Goal: Task Accomplishment & Management: Use online tool/utility

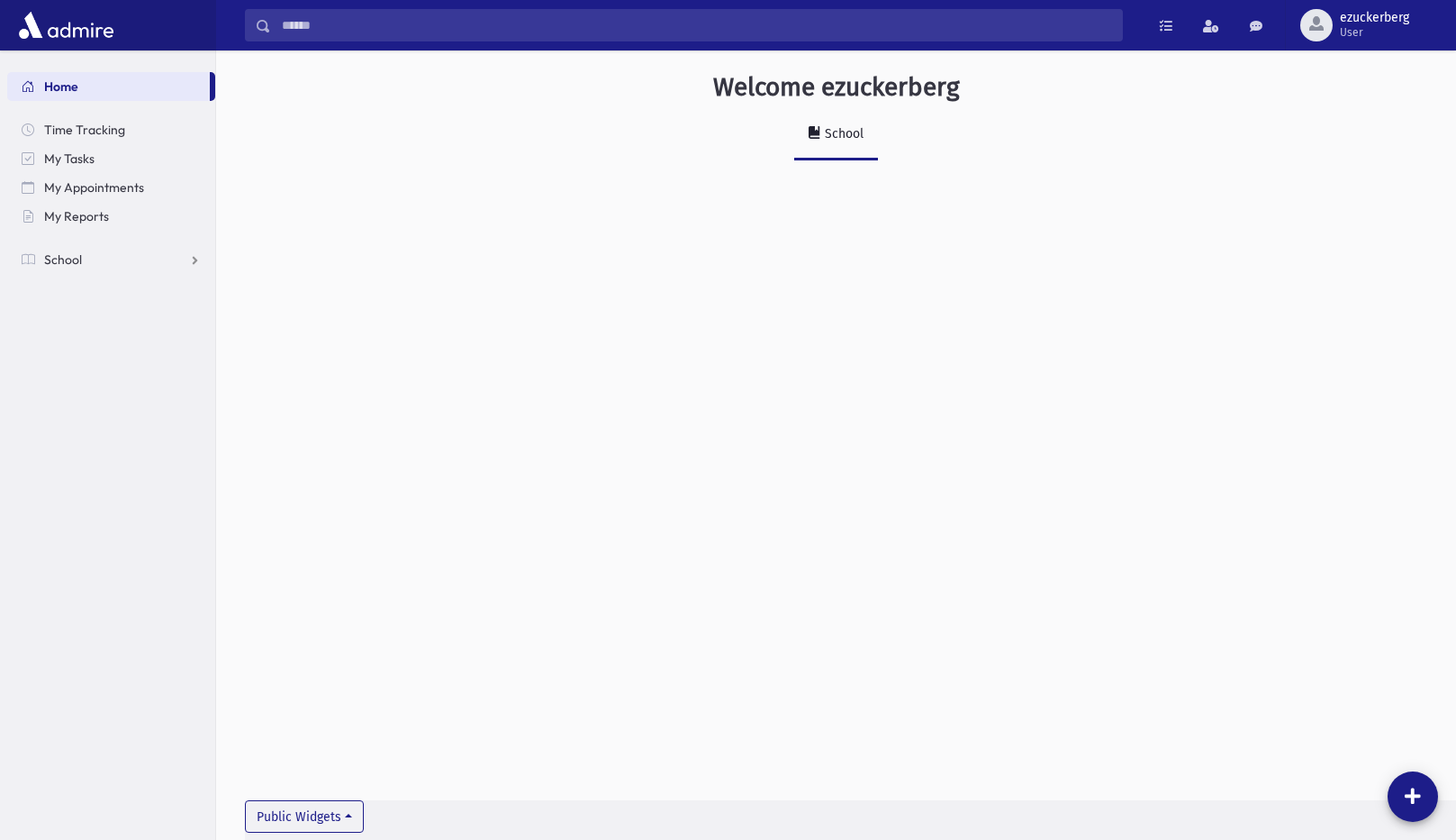
click at [849, 137] on div "School" at bounding box center [842, 133] width 43 height 16
click at [315, 797] on div "Welcome ezuckerberg School Public Widgets" at bounding box center [835, 445] width 1239 height 789
click at [315, 805] on button "Public Widgets" at bounding box center [305, 816] width 118 height 32
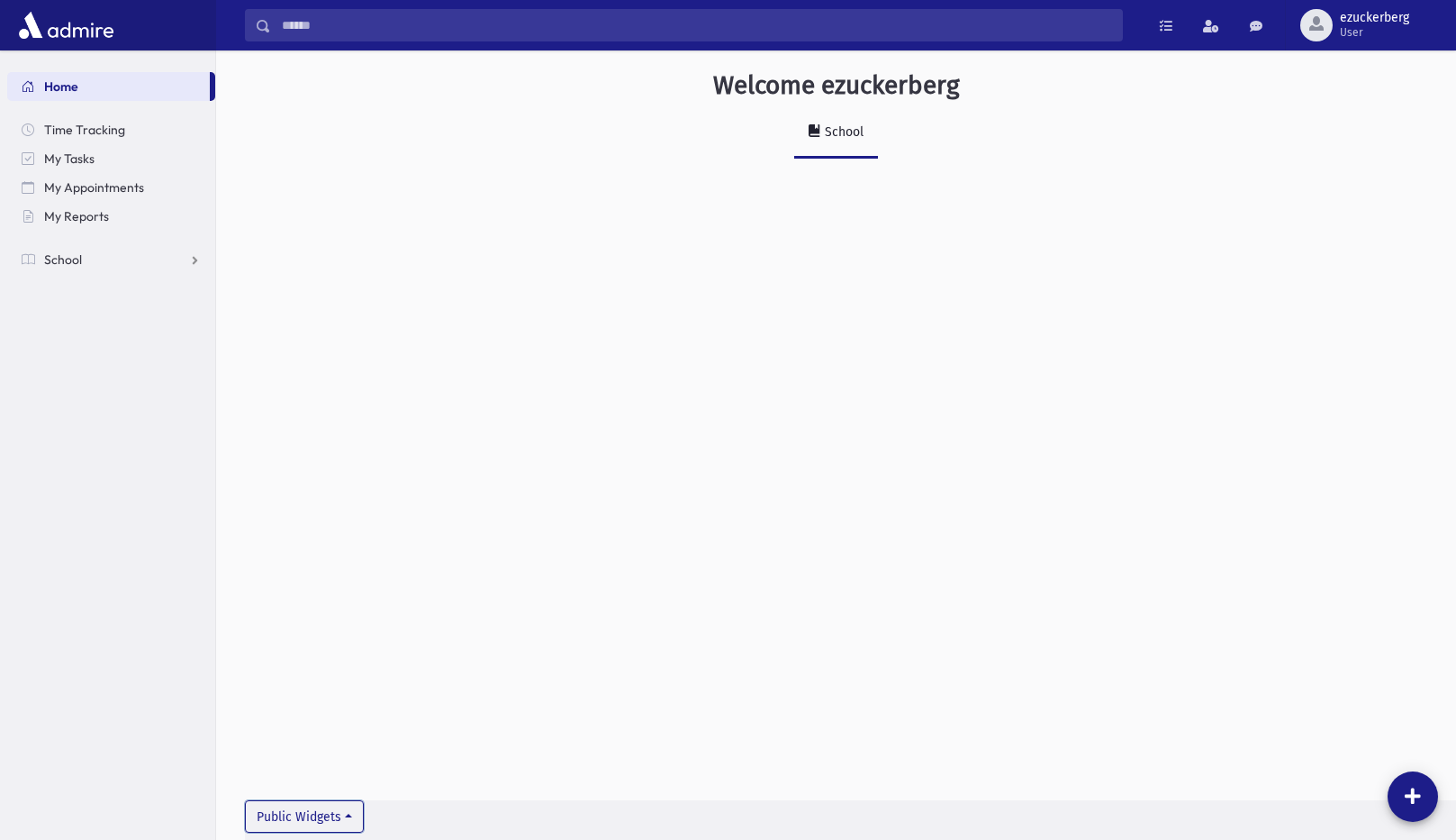
scroll to position [0, 0]
click at [144, 130] on link "Time Tracking" at bounding box center [111, 130] width 208 height 29
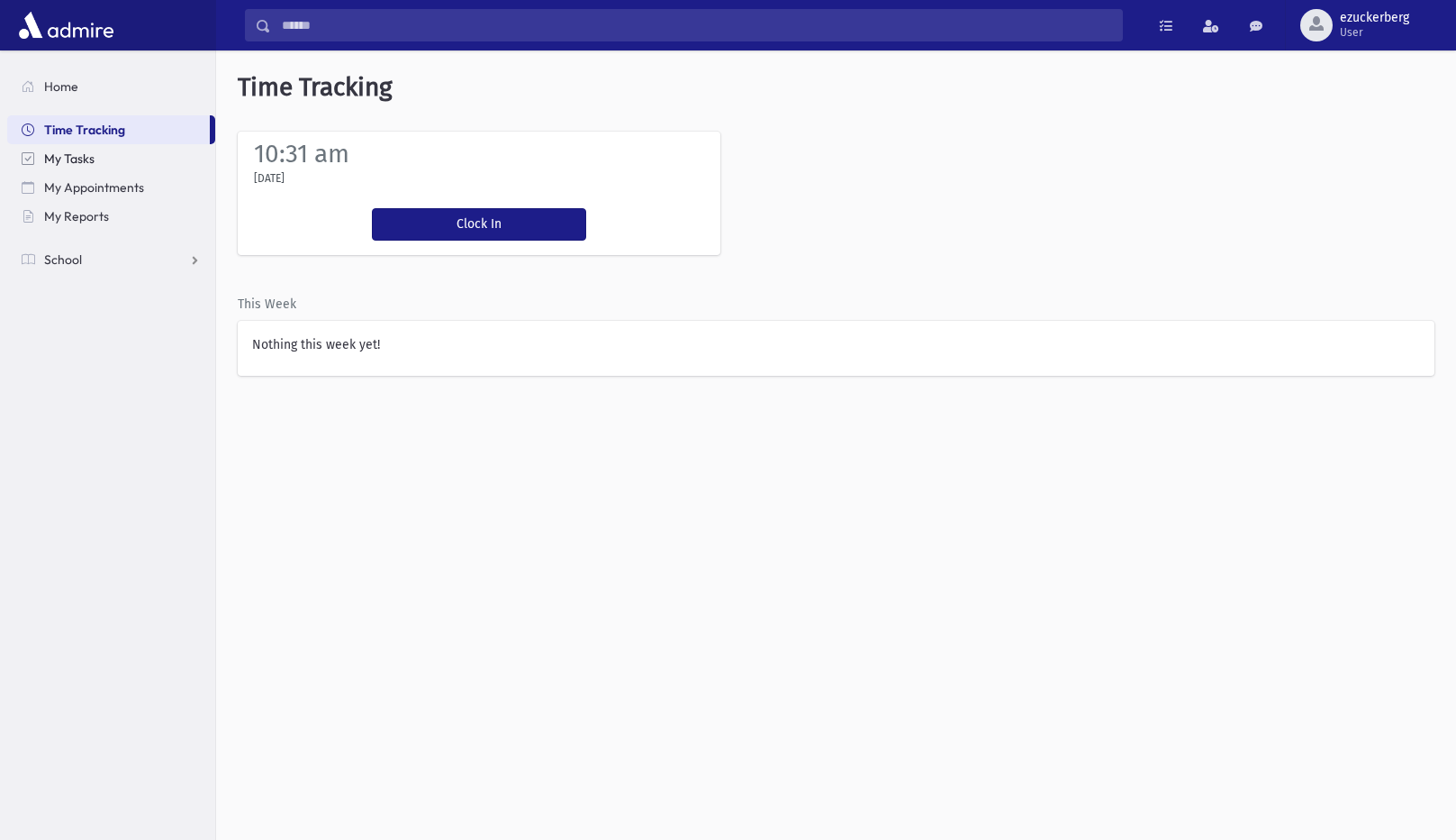
click at [146, 162] on link "My Tasks" at bounding box center [111, 158] width 208 height 29
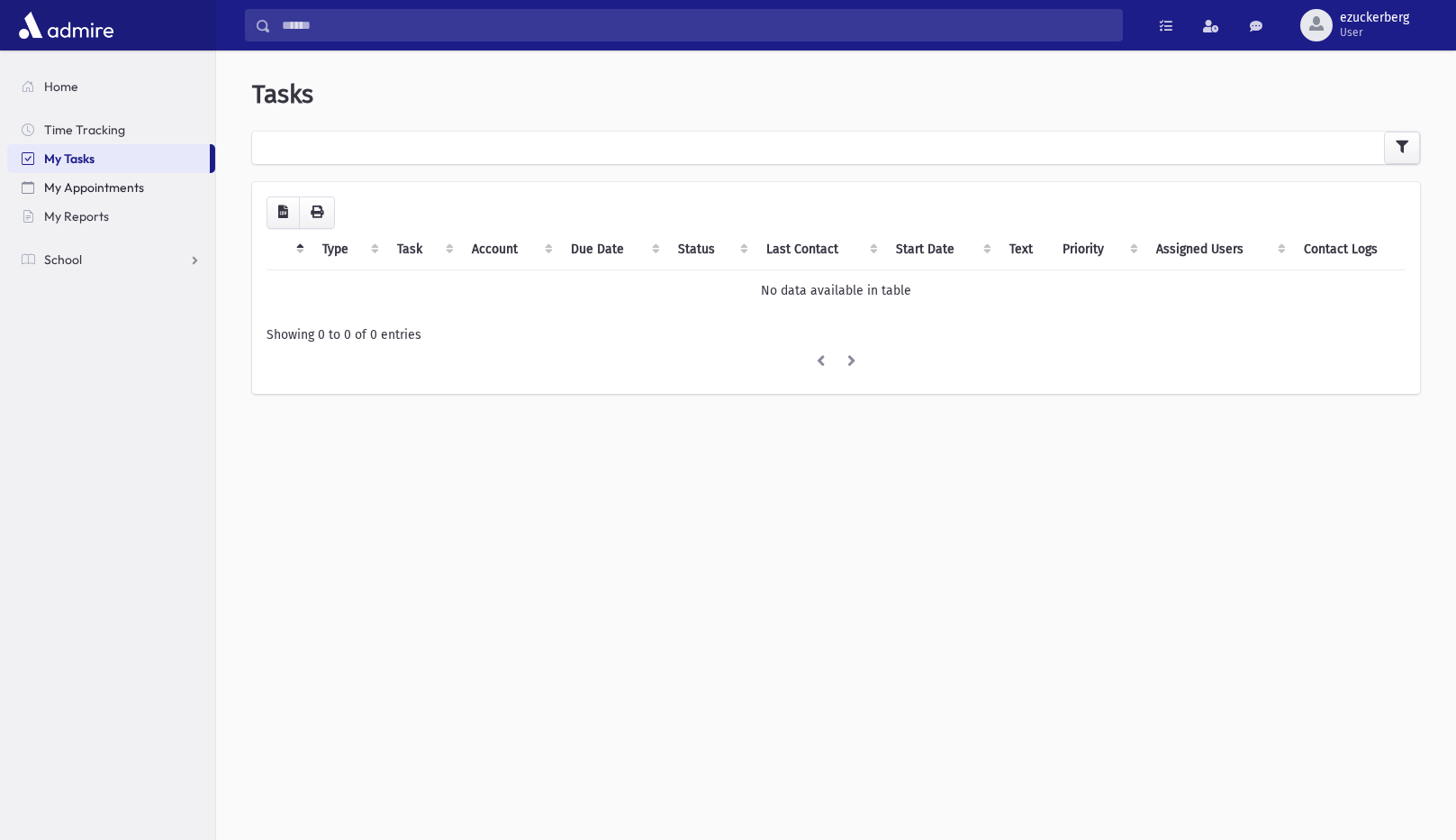
click at [146, 192] on link "My Appointments" at bounding box center [111, 187] width 208 height 29
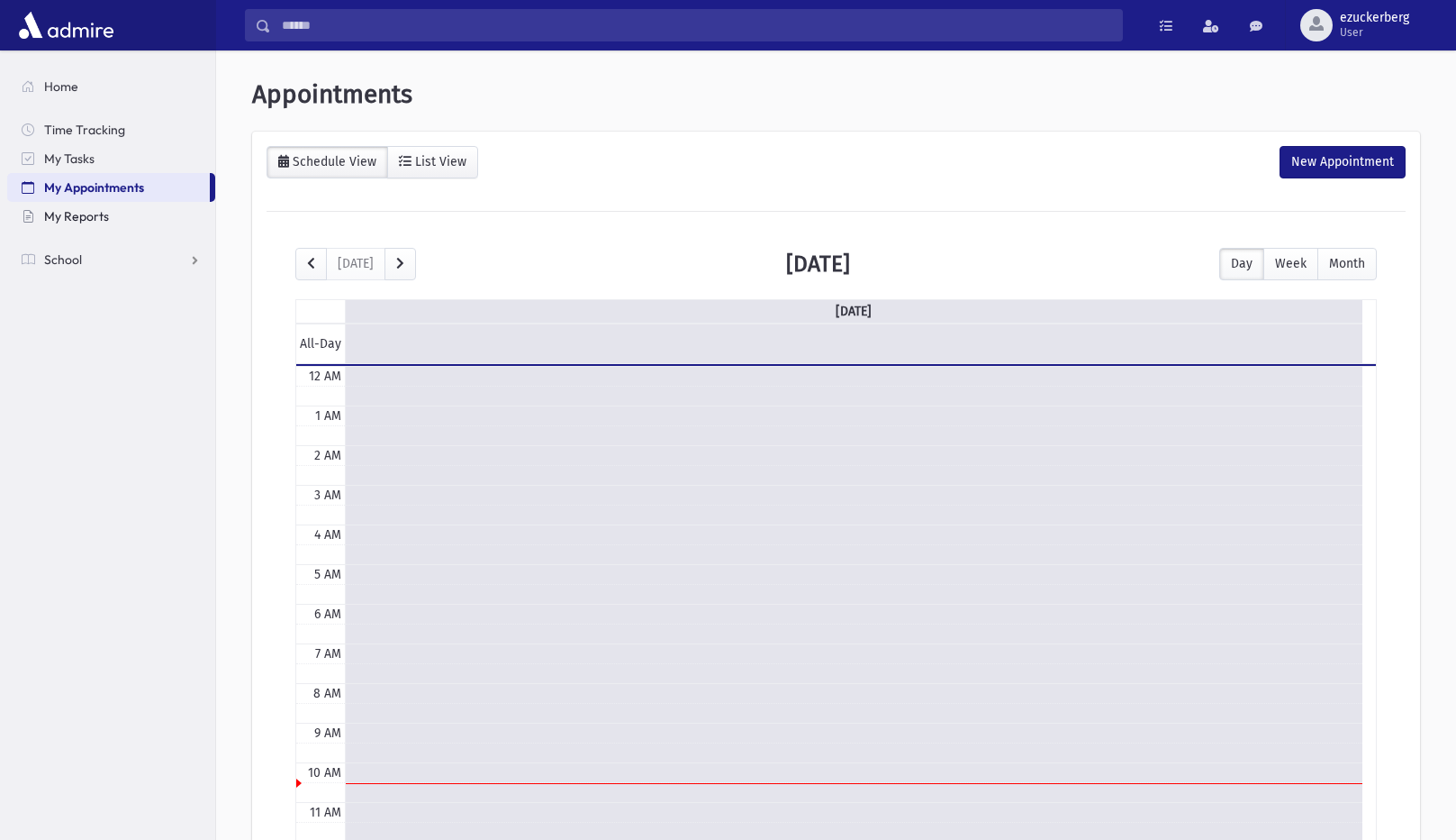
scroll to position [239, 0]
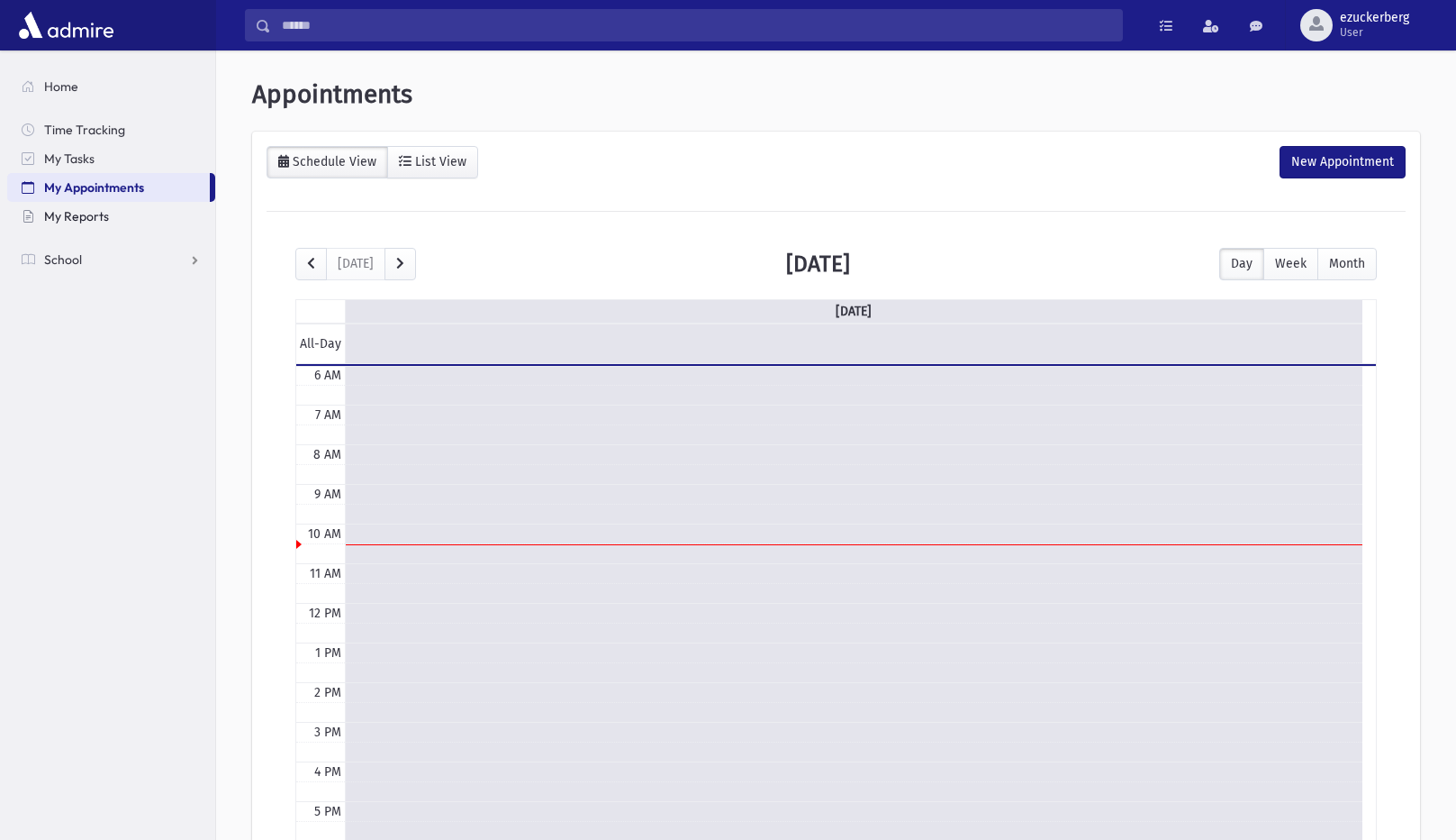
click at [131, 215] on link "My Reports" at bounding box center [111, 216] width 208 height 29
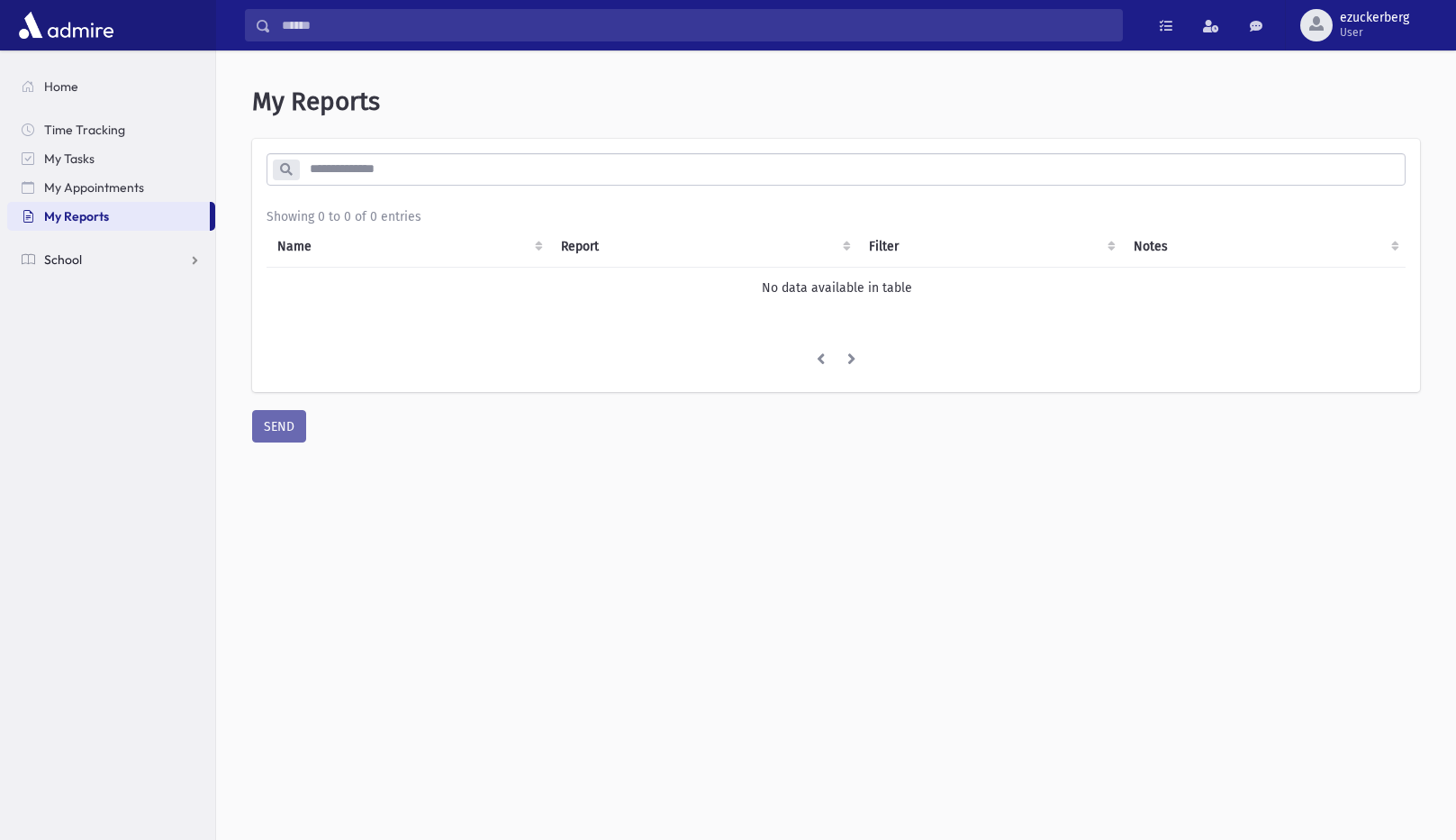
click at [125, 247] on link "School" at bounding box center [111, 259] width 208 height 29
click at [93, 314] on span "Attendance" at bounding box center [87, 318] width 67 height 17
click at [86, 423] on link "Infractions" at bounding box center [111, 432] width 208 height 29
click at [80, 289] on span "Students" at bounding box center [79, 289] width 50 height 17
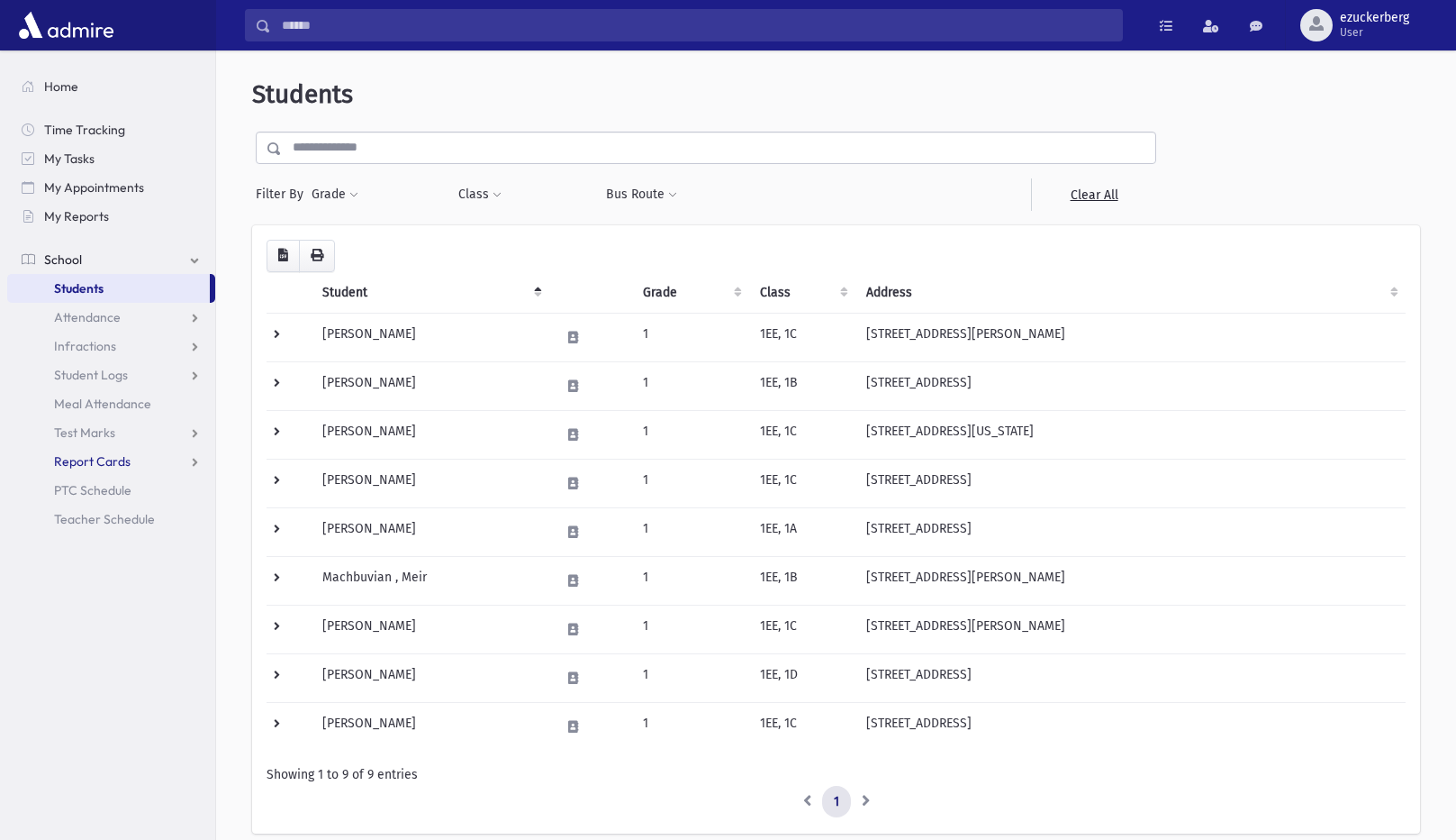
click at [100, 473] on link "Report Cards" at bounding box center [111, 460] width 208 height 29
click at [102, 483] on link "Entry" at bounding box center [111, 490] width 208 height 29
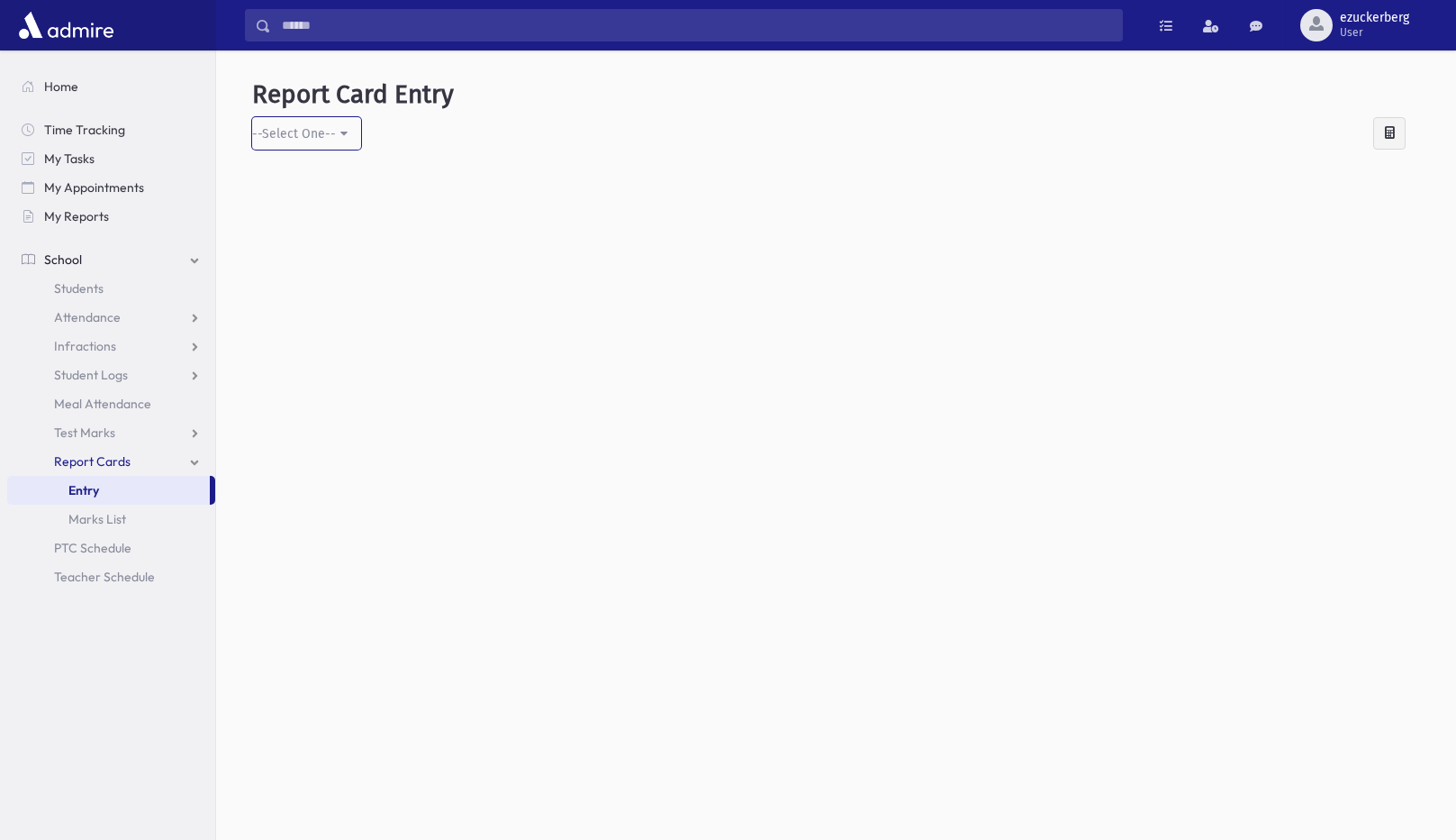
click at [281, 144] on div "--Select One--" at bounding box center [293, 134] width 83 height 21
click at [445, 407] on div at bounding box center [836, 446] width 1168 height 565
